Goal: Check status

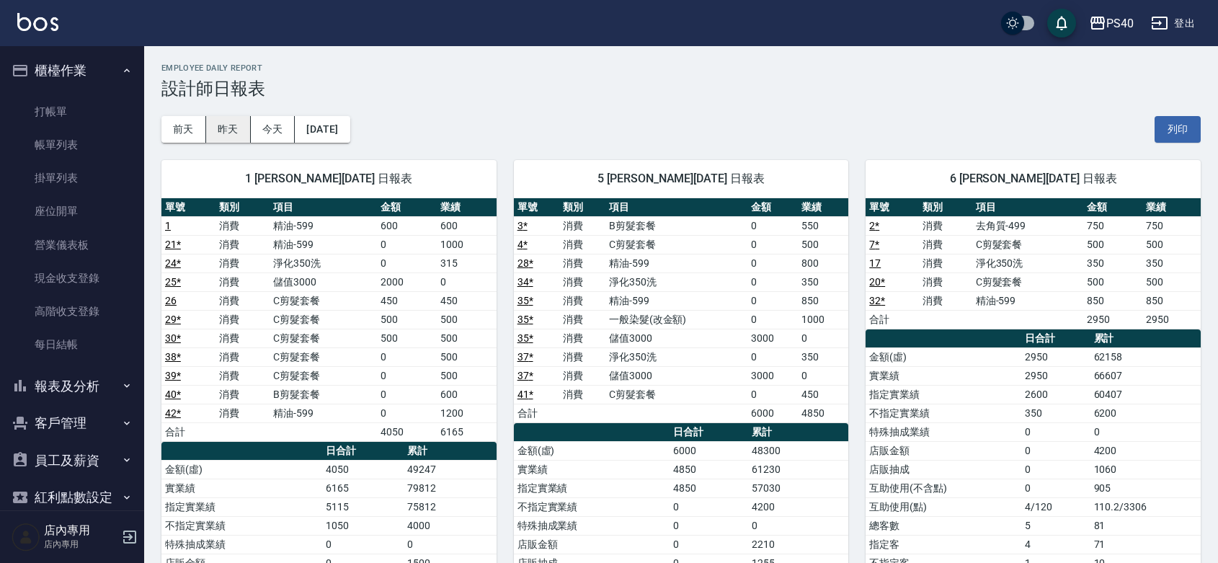
click at [231, 122] on button "昨天" at bounding box center [228, 129] width 45 height 27
click at [551, 149] on div "5 [PERSON_NAME][DATE] 日報表 單號 類別 項目 金額 業績 3 * 消費 B剪髮套餐 0 550 4 * 消費 C剪髮套餐 0 500 …" at bounding box center [672, 451] width 352 height 616
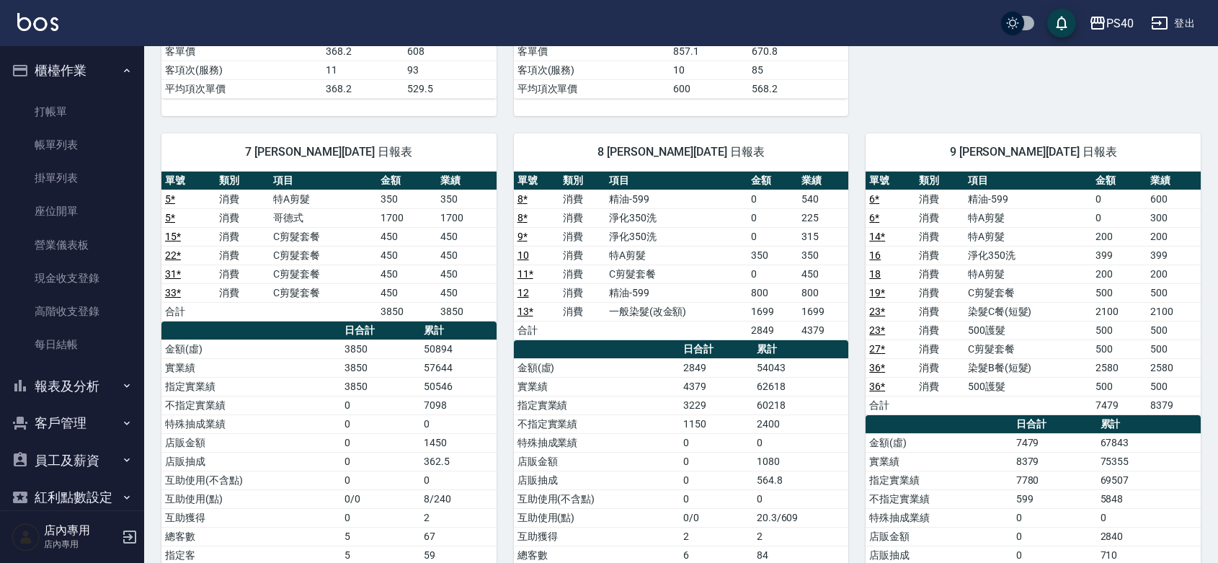
scroll to position [647, 0]
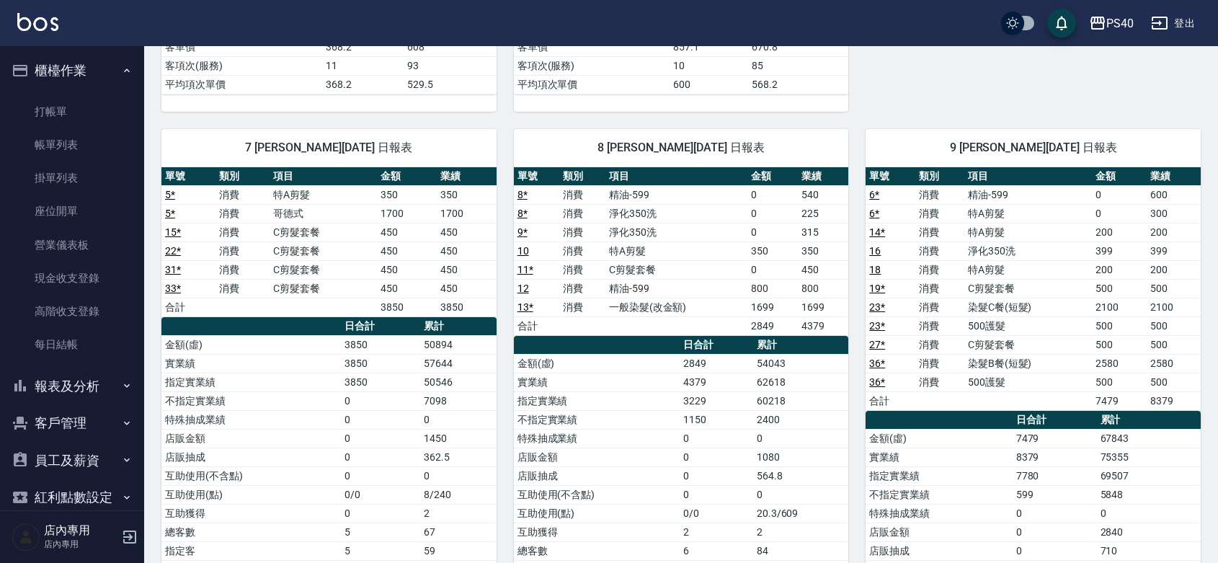
click at [76, 387] on button "報表及分析" at bounding box center [72, 385] width 133 height 37
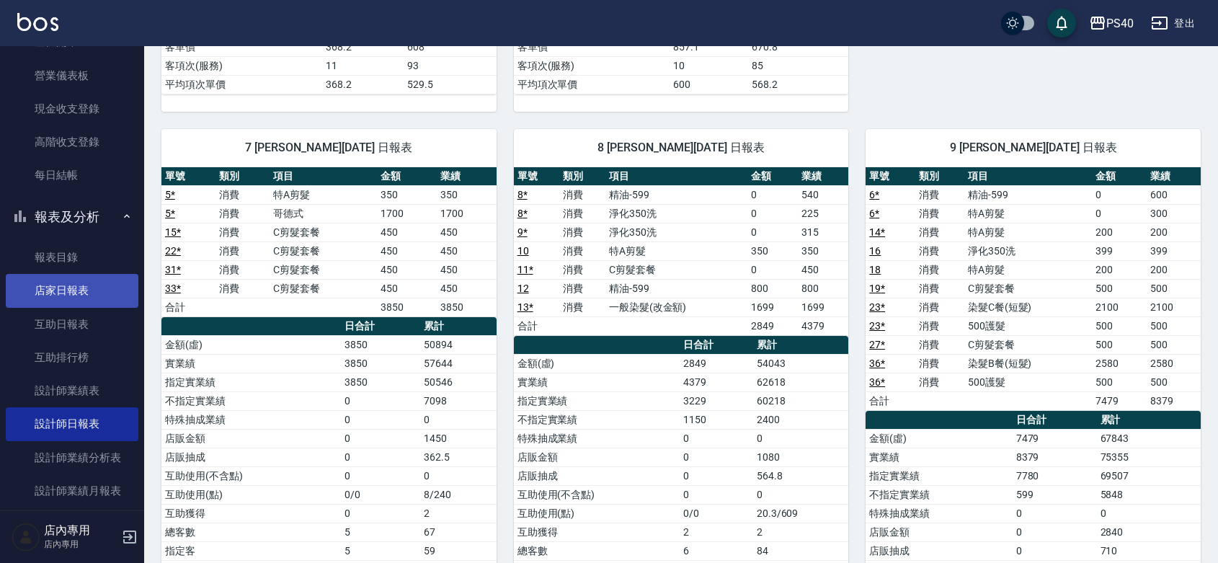
scroll to position [210, 0]
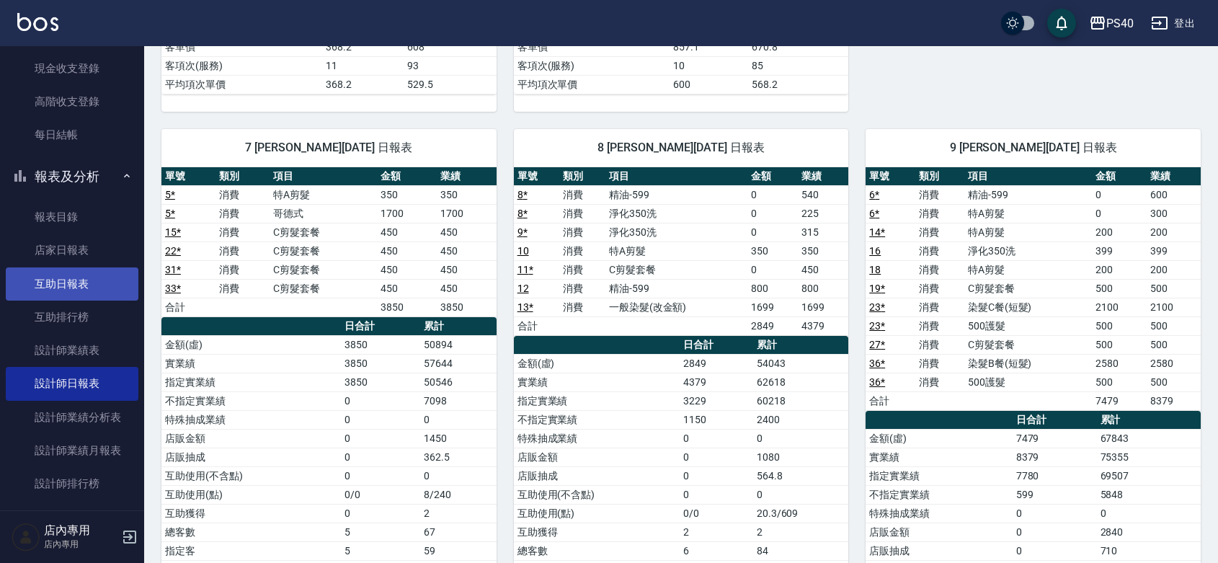
click at [85, 283] on link "互助日報表" at bounding box center [72, 283] width 133 height 33
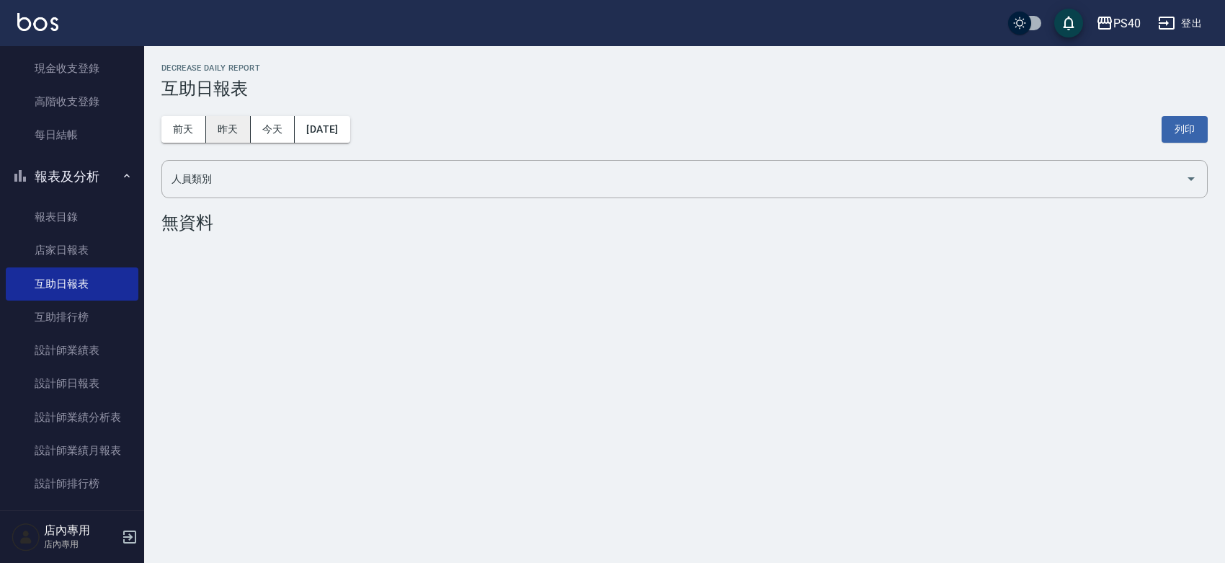
click at [229, 131] on button "昨天" at bounding box center [228, 129] width 45 height 27
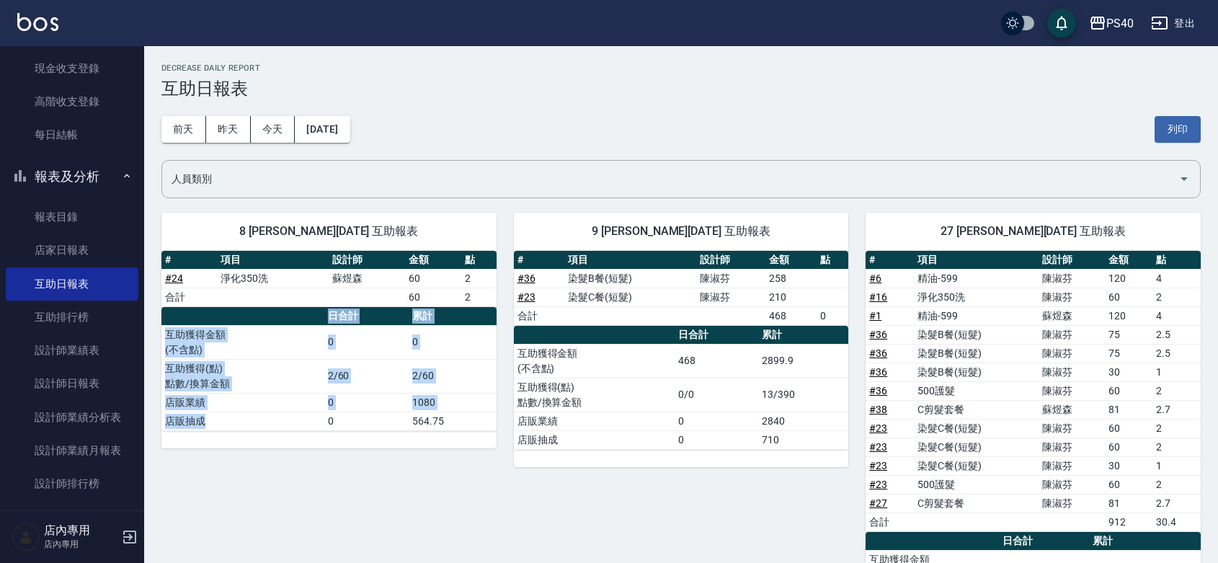
click at [249, 414] on div "# 項目 設計師 金額 點 # 24 淨化350洗 [PERSON_NAME] 60 2 合計 60 2 日合計 累計 互助獲得金額 (不含點) 0 0 互助…" at bounding box center [328, 349] width 335 height 197
